Goal: Task Accomplishment & Management: Use online tool/utility

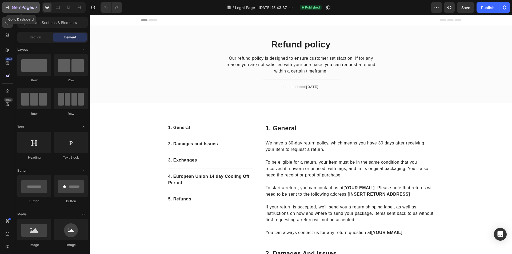
click at [20, 9] on icon "button" at bounding box center [23, 8] width 22 height 5
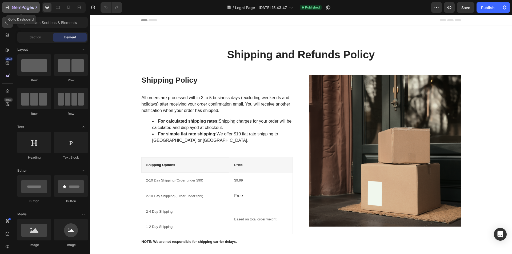
click at [21, 8] on icon "button" at bounding box center [19, 8] width 3 height 2
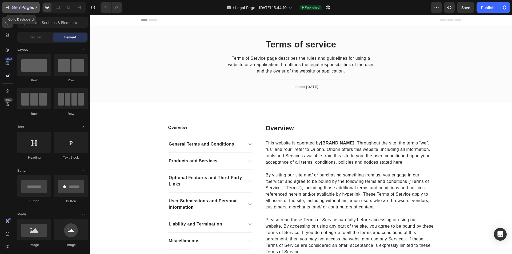
click at [28, 6] on icon "button" at bounding box center [23, 8] width 22 height 5
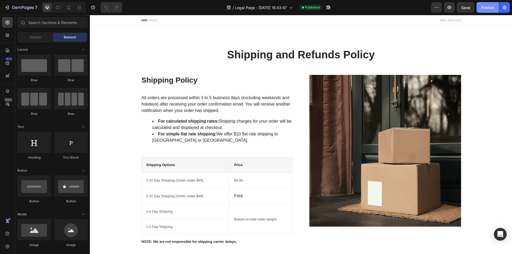
click at [483, 9] on div "Publish" at bounding box center [487, 8] width 13 height 6
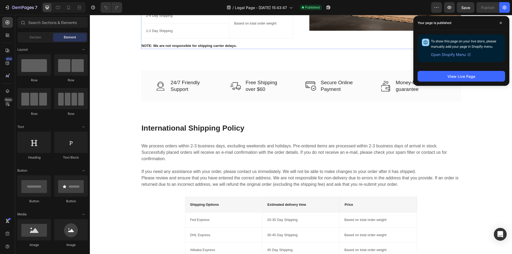
scroll to position [214, 0]
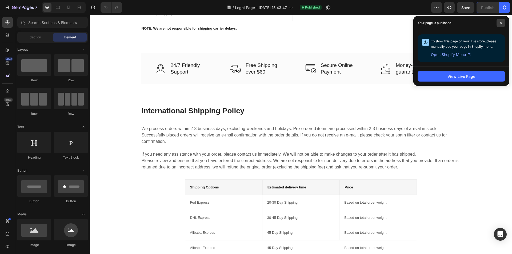
click at [500, 25] on span at bounding box center [501, 23] width 9 height 9
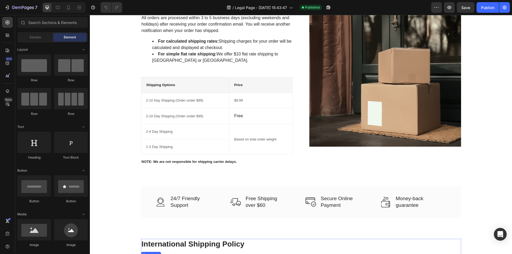
scroll to position [0, 0]
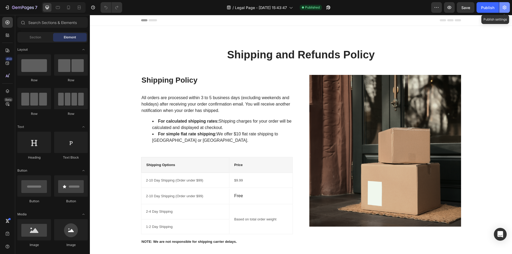
click at [504, 4] on button "button" at bounding box center [505, 7] width 11 height 11
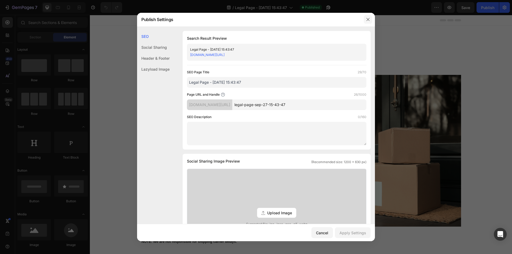
click at [368, 20] on icon "button" at bounding box center [368, 19] width 3 height 3
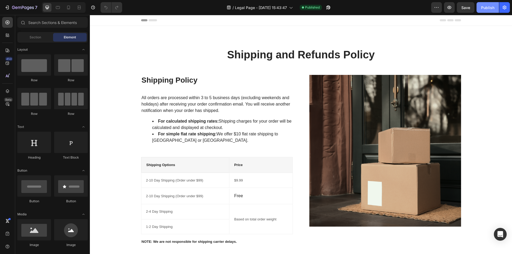
click at [487, 9] on div "Publish" at bounding box center [487, 8] width 13 height 6
